Goal: Task Accomplishment & Management: Use online tool/utility

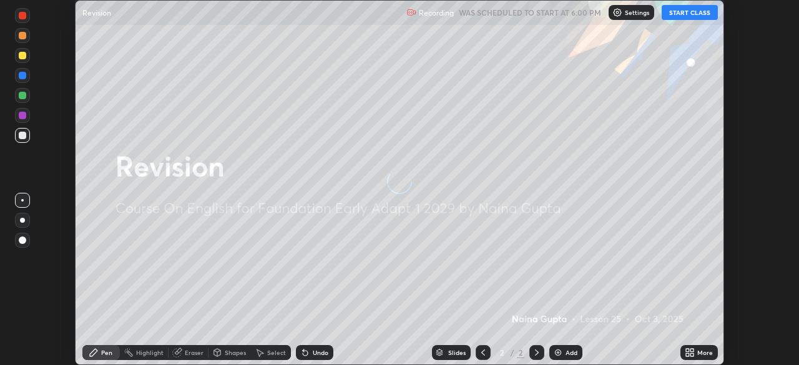
scroll to position [365, 798]
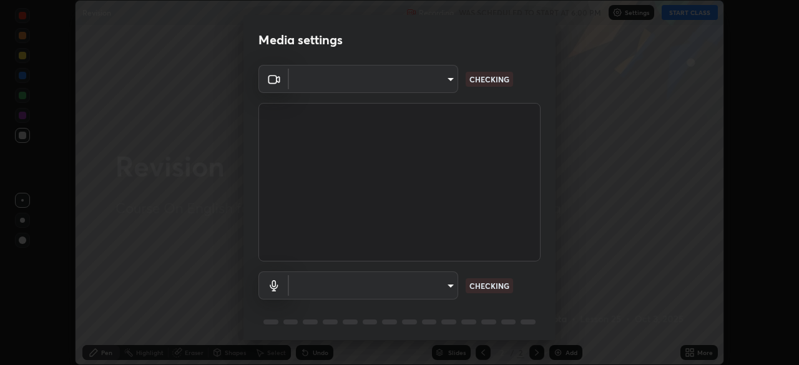
type input "04ab70ffbed74b477ce71415e9c4e4e0f4039a15b7a2e0fb27f761f5d763d4c6"
click at [443, 281] on body "Erase all Revision Recording WAS SCHEDULED TO START AT 6:00 PM Settings START C…" at bounding box center [399, 182] width 799 height 365
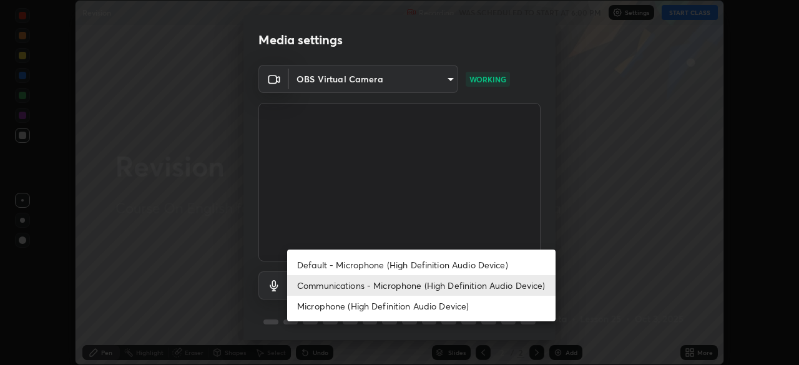
click at [309, 300] on li "Microphone (High Definition Audio Device)" at bounding box center [421, 306] width 268 height 21
type input "9d0e9ebe0880882dc60d22d9e390de7addc2c8ff1f8f2b8211553d6d30b10c82"
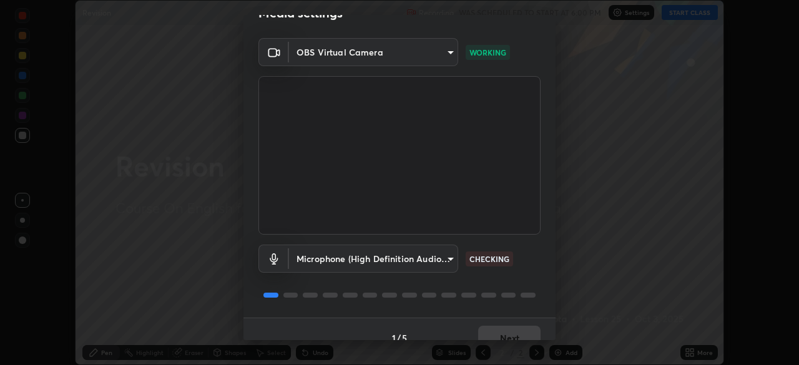
scroll to position [44, 0]
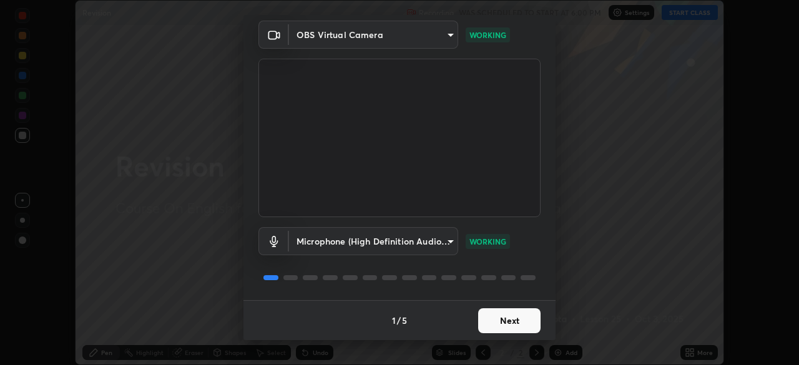
click at [484, 326] on button "Next" at bounding box center [509, 320] width 62 height 25
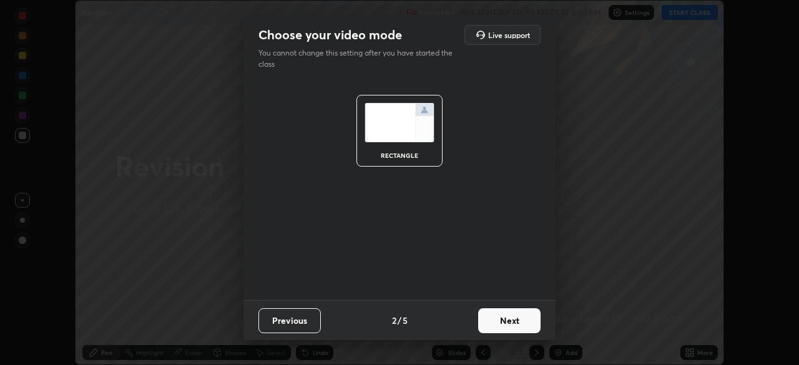
scroll to position [0, 0]
click at [490, 325] on button "Next" at bounding box center [509, 320] width 62 height 25
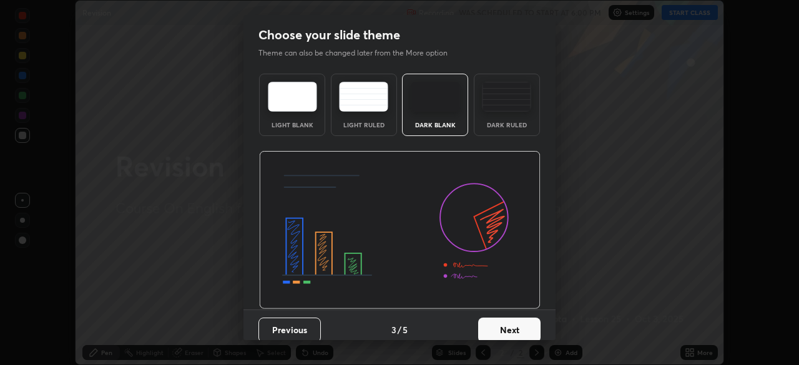
click at [487, 331] on button "Next" at bounding box center [509, 330] width 62 height 25
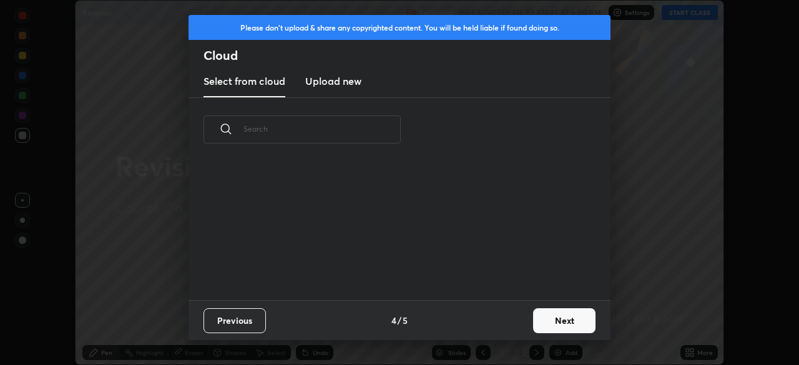
scroll to position [139, 401]
click at [539, 324] on button "Next" at bounding box center [564, 320] width 62 height 25
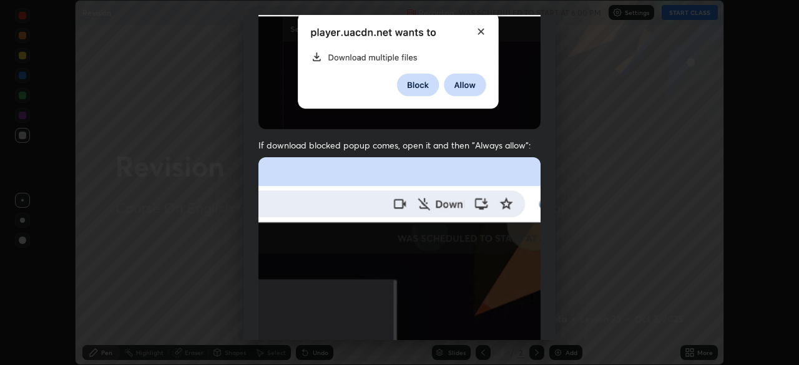
scroll to position [299, 0]
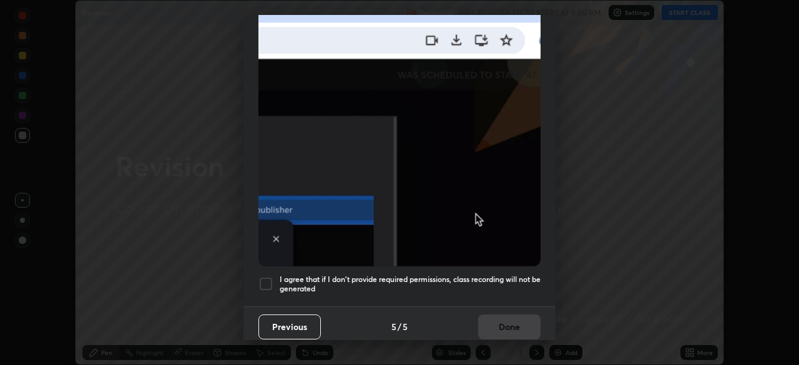
click at [266, 276] on div at bounding box center [265, 283] width 15 height 15
click at [494, 320] on button "Done" at bounding box center [509, 327] width 62 height 25
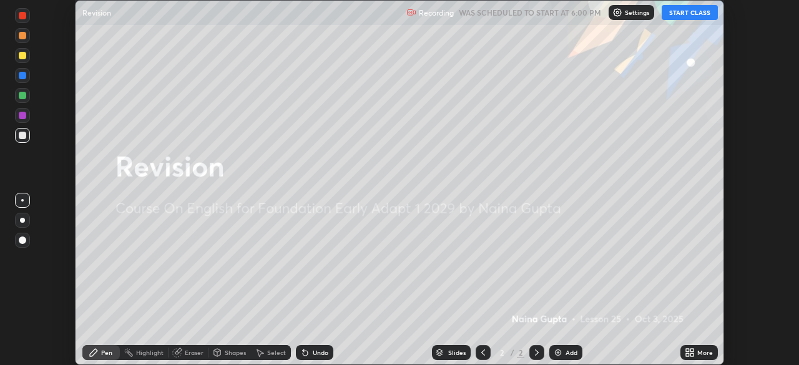
click at [688, 10] on button "START CLASS" at bounding box center [689, 12] width 56 height 15
click at [565, 349] on div "Add" at bounding box center [571, 352] width 12 height 6
